Goal: Task Accomplishment & Management: Manage account settings

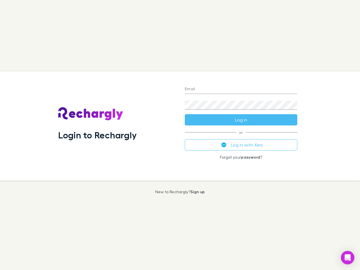
click at [180, 135] on div "Login to Rechargly" at bounding box center [117, 125] width 127 height 109
click at [241, 89] on input "Email" at bounding box center [241, 89] width 113 height 9
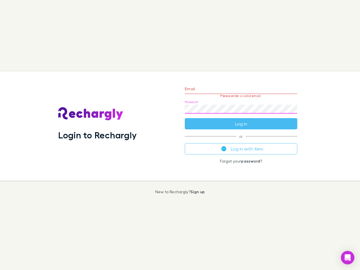
click at [241, 120] on form "Email Please enter a valid email. Password Log in" at bounding box center [241, 104] width 113 height 49
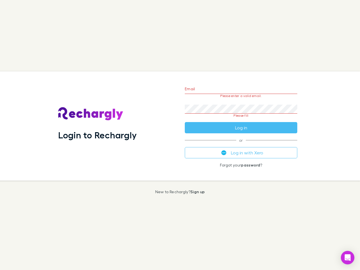
click at [241, 145] on div "Email Please enter a valid email. Password Please fill Log in or Log in with Xe…" at bounding box center [241, 125] width 122 height 109
click at [348, 258] on icon "Open Intercom Messenger" at bounding box center [348, 257] width 6 height 7
